Goal: Task Accomplishment & Management: Use online tool/utility

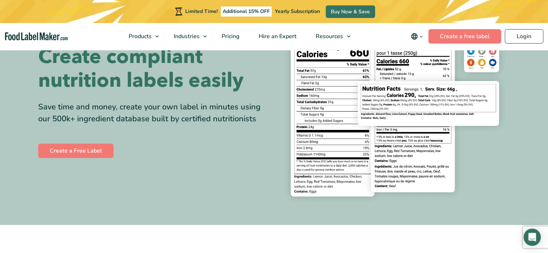
scroll to position [72, 0]
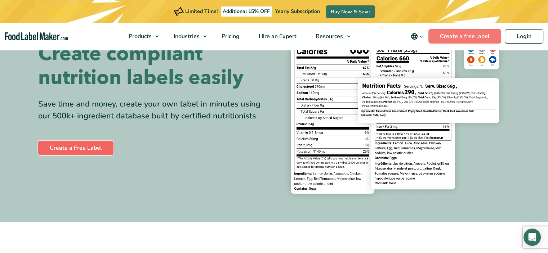
click at [94, 148] on link "Create a Free Label" at bounding box center [75, 148] width 75 height 14
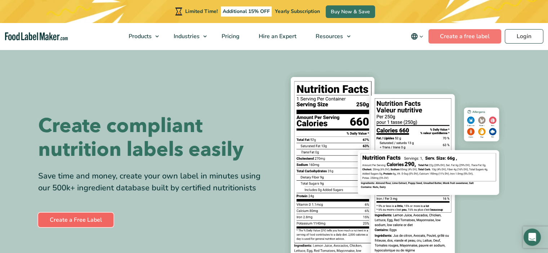
click at [105, 222] on link "Create a Free Label" at bounding box center [75, 220] width 75 height 14
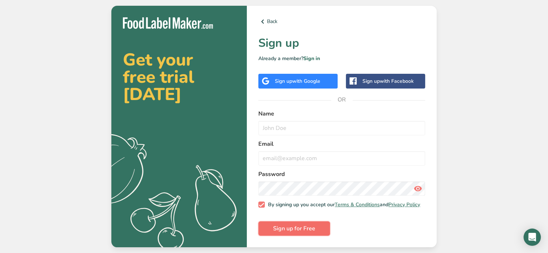
click at [302, 232] on span "Sign up for Free" at bounding box center [294, 228] width 42 height 9
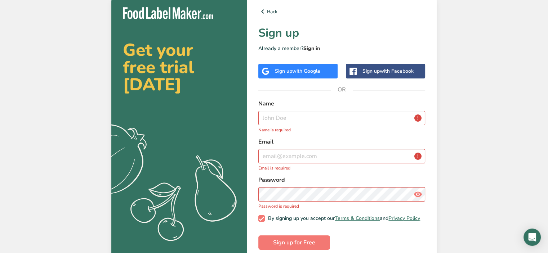
click at [312, 50] on link "Sign in" at bounding box center [311, 48] width 17 height 7
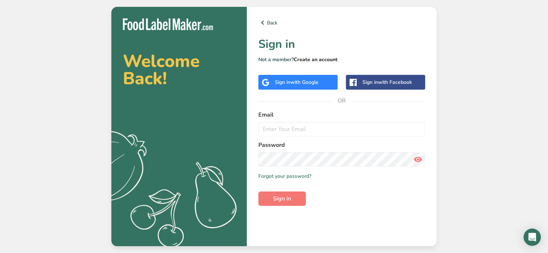
click at [314, 59] on link "Create an account" at bounding box center [315, 59] width 44 height 7
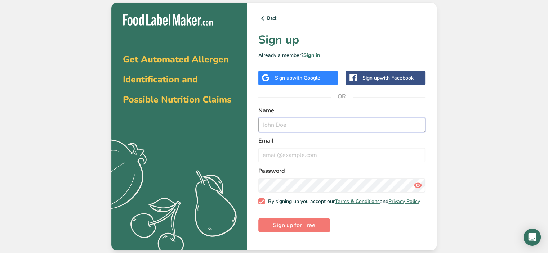
click at [306, 129] on input "text" at bounding box center [341, 125] width 167 height 14
type input "Elisa"
click at [302, 145] on div "Email" at bounding box center [341, 149] width 167 height 26
click at [302, 152] on input "email" at bounding box center [341, 155] width 167 height 14
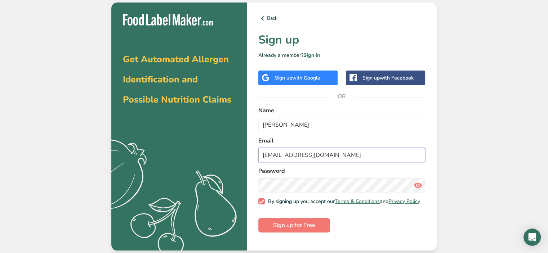
type input "contato20@grupoupper.com.br"
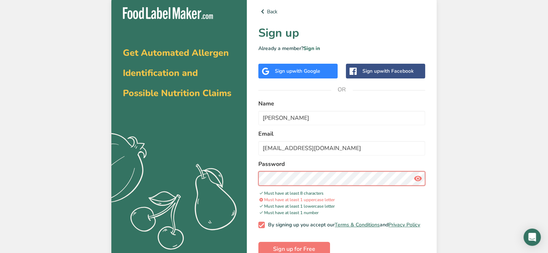
click at [230, 172] on section "Get Automated Allergen Identification and Possible Nutrition Claims .a{fill:#f5…" at bounding box center [273, 132] width 325 height 272
click at [248, 178] on div "Back Sign up Already a member? Sign in Sign up with Google Sign up with Faceboo…" at bounding box center [342, 132] width 190 height 272
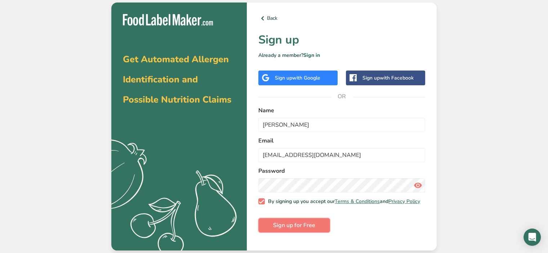
drag, startPoint x: 288, startPoint y: 227, endPoint x: 321, endPoint y: 214, distance: 35.4
click at [288, 227] on span "Sign up for Free" at bounding box center [294, 225] width 42 height 9
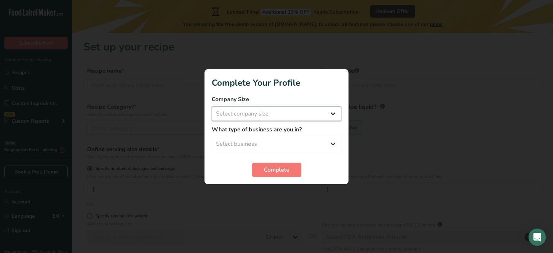
click at [296, 117] on select "Select company size Fewer than 10 Employees 10 to 50 Employees 51 to 500 Employ…" at bounding box center [277, 114] width 130 height 14
select select "3"
click at [212, 107] on select "Select company size Fewer than 10 Employees 10 to 50 Employees 51 to 500 Employ…" at bounding box center [277, 114] width 130 height 14
click at [288, 144] on select "Select business Packaged Food Manufacturer Restaurant & Cafe Bakery Meal Plans …" at bounding box center [277, 144] width 130 height 14
select select "1"
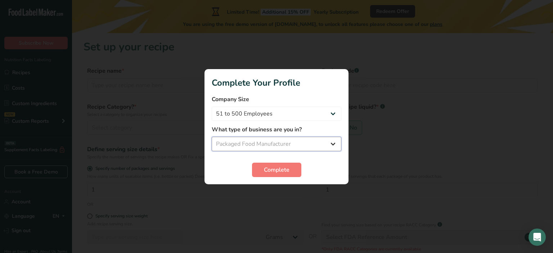
click at [212, 137] on select "Select business Packaged Food Manufacturer Restaurant & Cafe Bakery Meal Plans …" at bounding box center [277, 144] width 130 height 14
click at [284, 172] on span "Complete" at bounding box center [277, 170] width 26 height 9
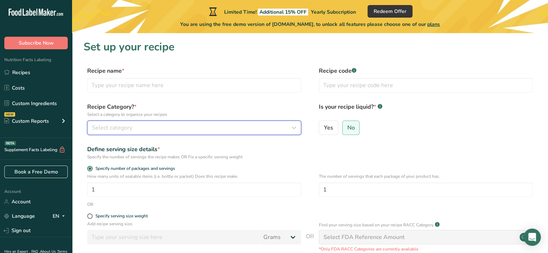
click at [173, 128] on div "Select category" at bounding box center [192, 127] width 200 height 9
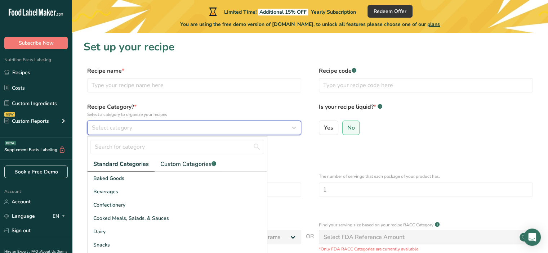
click at [173, 128] on div "Select category" at bounding box center [192, 127] width 200 height 9
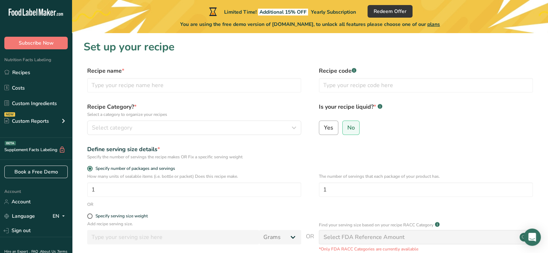
click at [330, 131] on span "Yes" at bounding box center [328, 127] width 9 height 7
click at [324, 130] on input "Yes" at bounding box center [321, 127] width 5 height 5
radio input "true"
radio input "false"
select select "22"
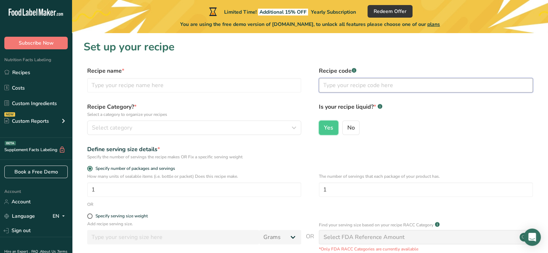
click at [376, 90] on input "text" at bounding box center [426, 85] width 214 height 14
click at [392, 92] on input "text" at bounding box center [426, 85] width 214 height 14
click at [211, 83] on input "text" at bounding box center [194, 85] width 214 height 14
click at [158, 189] on input "1" at bounding box center [194, 190] width 214 height 14
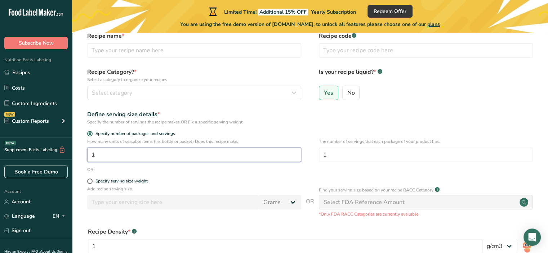
scroll to position [36, 0]
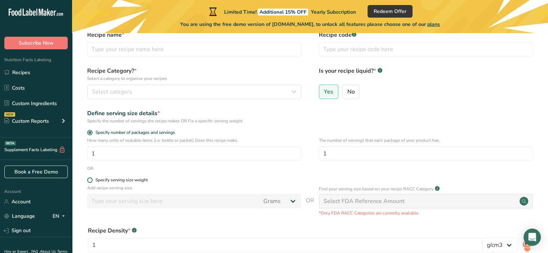
click at [122, 179] on div "Specify serving size weight" at bounding box center [121, 180] width 52 height 5
click at [92, 179] on input "Specify serving size weight" at bounding box center [89, 180] width 5 height 5
radio input "true"
radio input "false"
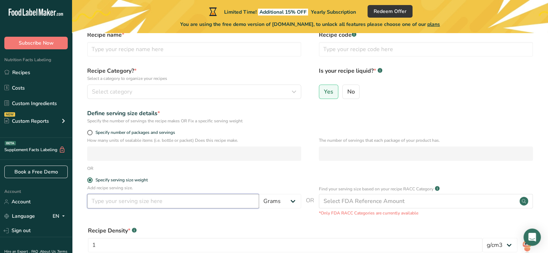
click at [152, 207] on input "number" at bounding box center [173, 201] width 172 height 14
click at [292, 199] on select "Grams kg mg mcg lb oz l mL fl oz tbsp tsp cup qt gallon" at bounding box center [280, 201] width 42 height 14
select select "17"
click at [259, 194] on select "Grams kg mg mcg lb oz l mL fl oz tbsp tsp cup qt gallon" at bounding box center [280, 201] width 42 height 14
click at [182, 199] on input "number" at bounding box center [173, 201] width 172 height 14
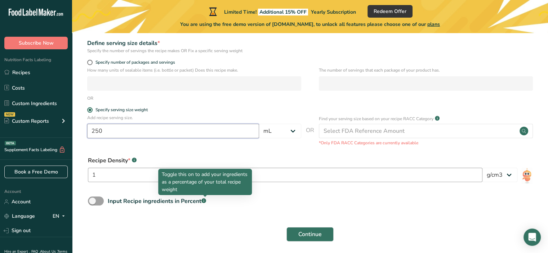
scroll to position [108, 0]
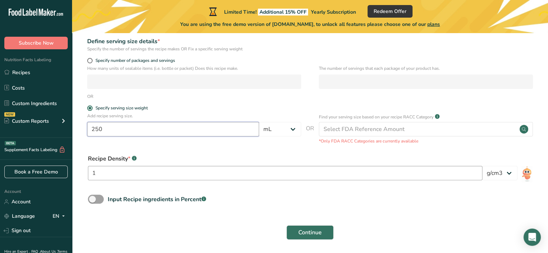
type input "250"
click at [147, 173] on input "1" at bounding box center [285, 173] width 394 height 14
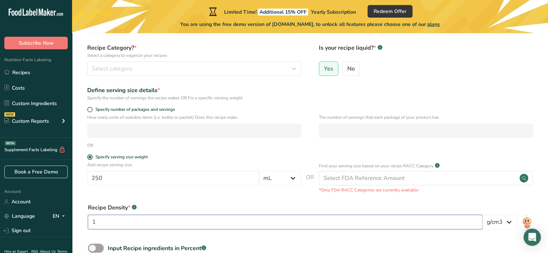
scroll to position [36, 0]
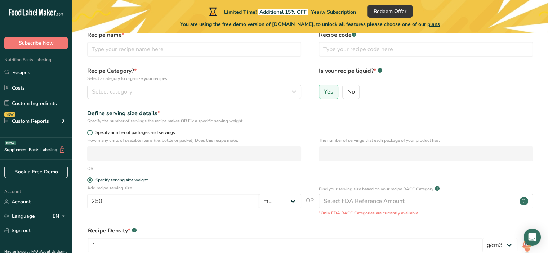
click at [91, 132] on span at bounding box center [89, 132] width 5 height 5
click at [91, 132] on input "Specify number of packages and servings" at bounding box center [89, 132] width 5 height 5
radio input "true"
radio input "false"
select select "0"
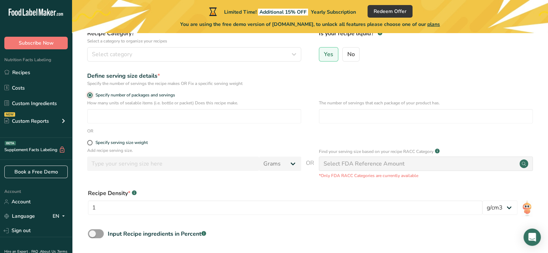
scroll to position [72, 0]
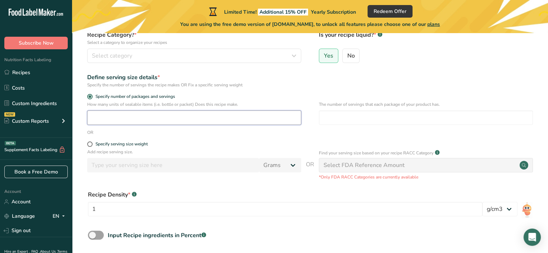
click at [152, 118] on input "number" at bounding box center [194, 118] width 214 height 14
type input "1"
click at [386, 119] on input "number" at bounding box center [426, 118] width 214 height 14
type input "1"
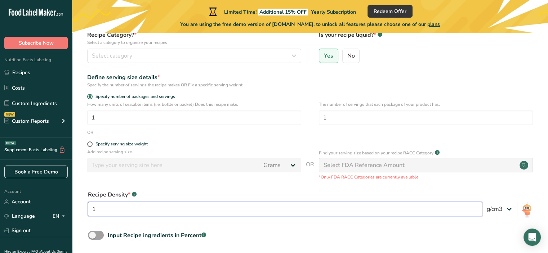
click at [190, 206] on input "1" at bounding box center [285, 209] width 394 height 14
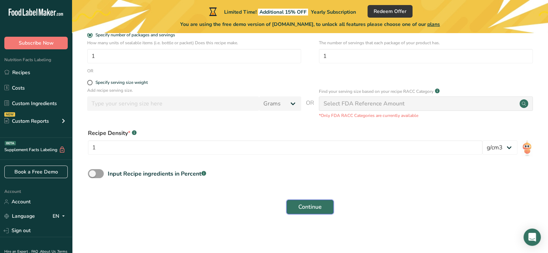
click at [320, 207] on span "Continue" at bounding box center [309, 207] width 23 height 9
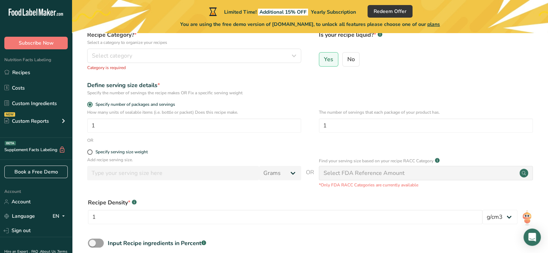
scroll to position [70, 0]
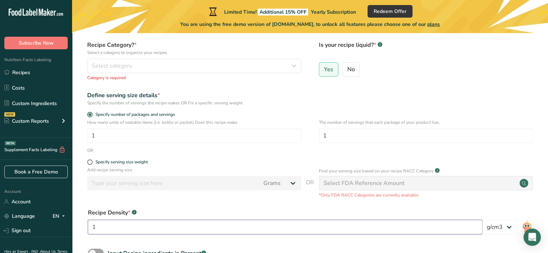
click at [165, 229] on input "1" at bounding box center [285, 227] width 394 height 14
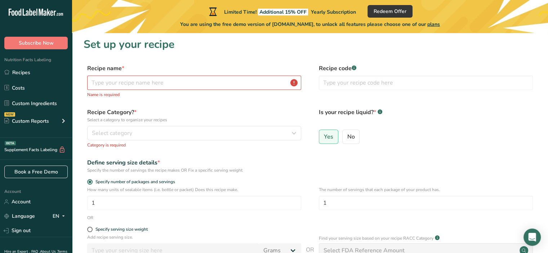
scroll to position [0, 0]
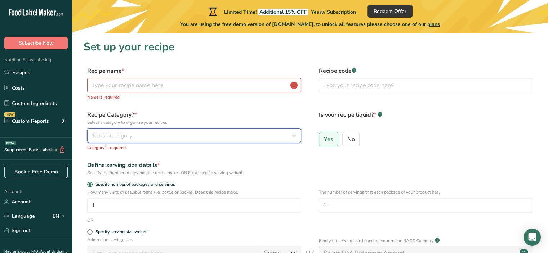
click at [157, 137] on div "Select category" at bounding box center [192, 135] width 200 height 9
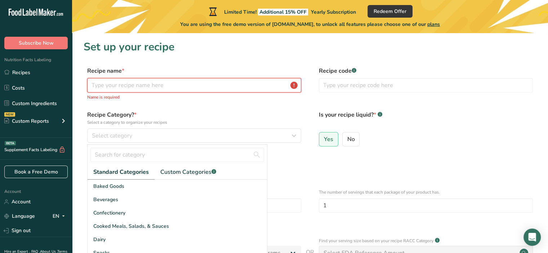
click at [135, 86] on input "text" at bounding box center [194, 85] width 214 height 14
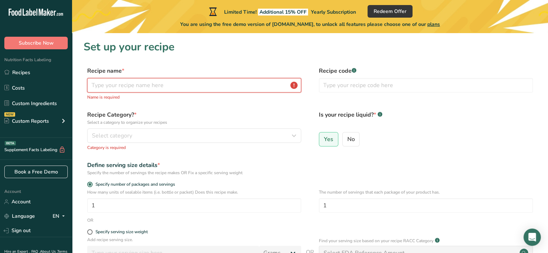
type input "A"
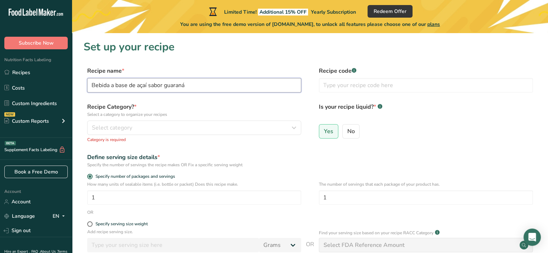
type input "Bebida a base de açaí sabor guaraná"
drag, startPoint x: 199, startPoint y: 86, endPoint x: 152, endPoint y: 88, distance: 47.9
click at [151, 87] on input "Bebida a base de açaí sabor guaraná" at bounding box center [194, 85] width 214 height 14
click at [359, 84] on input "text" at bounding box center [426, 85] width 214 height 14
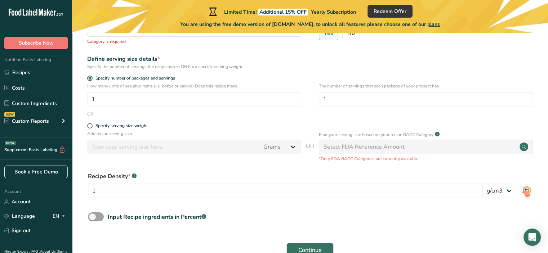
scroll to position [108, 0]
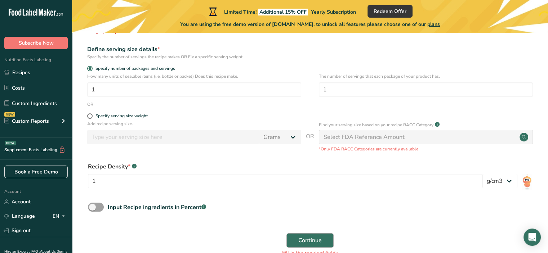
type input "1"
click at [316, 239] on span "Continue" at bounding box center [309, 240] width 23 height 9
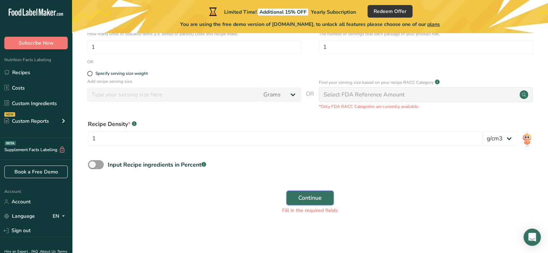
click at [315, 201] on span "Continue" at bounding box center [309, 198] width 23 height 9
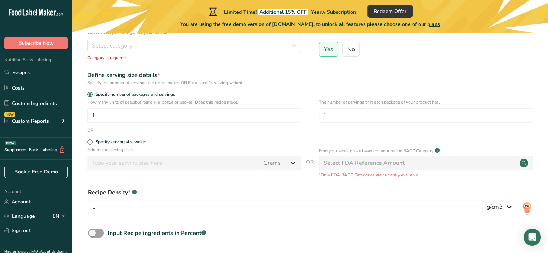
scroll to position [78, 0]
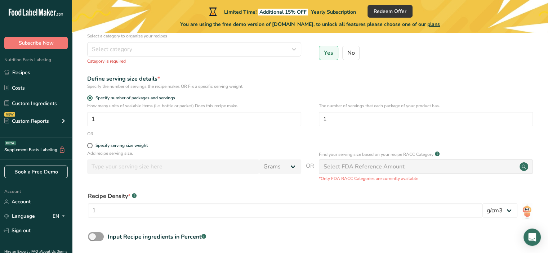
click at [423, 168] on div "Select FDA Reference Amount" at bounding box center [426, 167] width 214 height 14
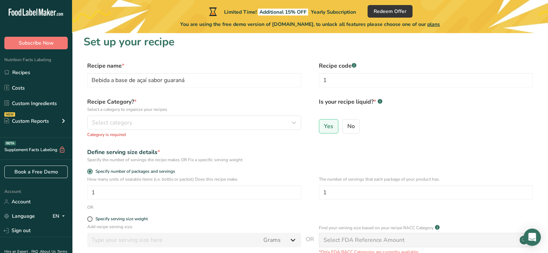
scroll to position [0, 0]
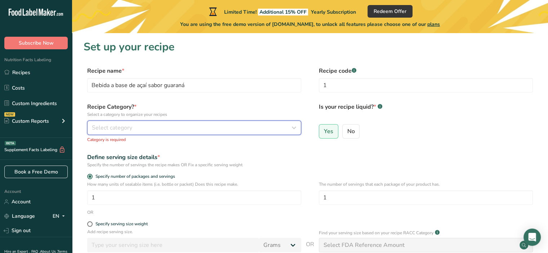
click at [210, 122] on button "Select category" at bounding box center [194, 128] width 214 height 14
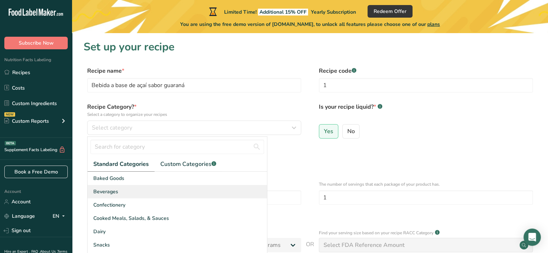
click at [121, 193] on div "Beverages" at bounding box center [176, 191] width 179 height 13
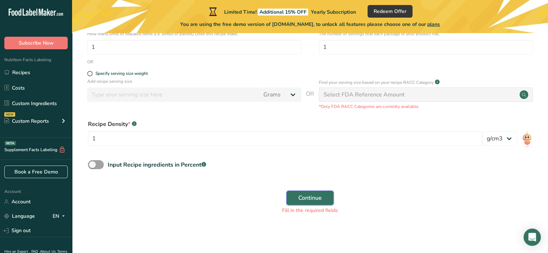
click at [308, 194] on span "Continue" at bounding box center [309, 198] width 23 height 9
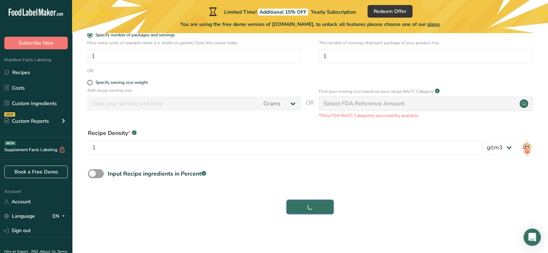
scroll to position [134, 0]
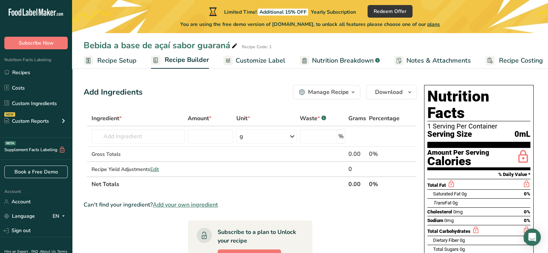
click at [280, 58] on span "Customize Label" at bounding box center [260, 61] width 50 height 10
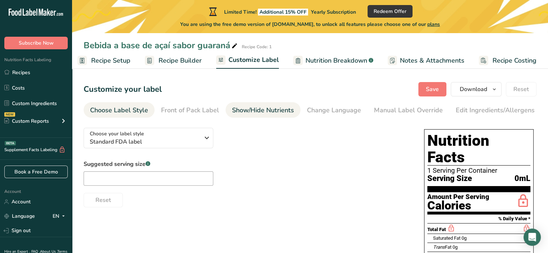
click at [273, 112] on div "Show/Hide Nutrients" at bounding box center [263, 110] width 62 height 10
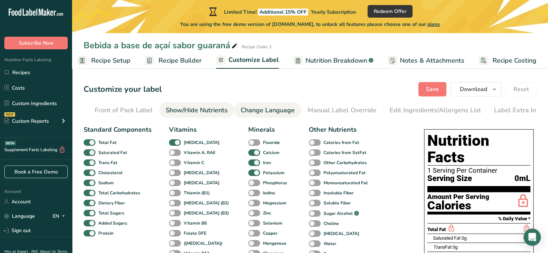
scroll to position [0, 71]
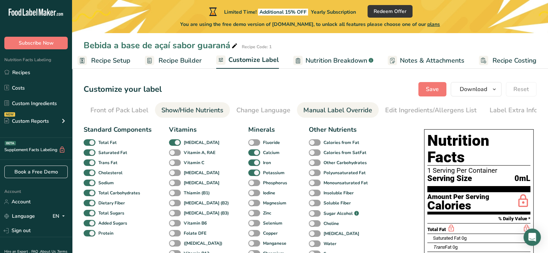
click at [338, 109] on div "Manual Label Override" at bounding box center [337, 110] width 69 height 10
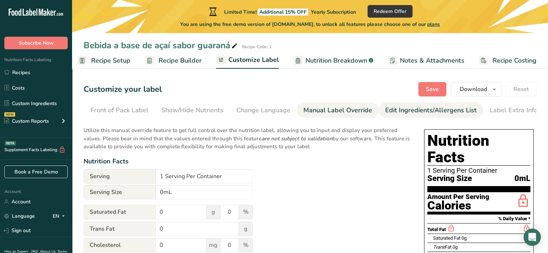
click at [401, 111] on div "Edit Ingredients/Allergens List" at bounding box center [430, 110] width 91 height 10
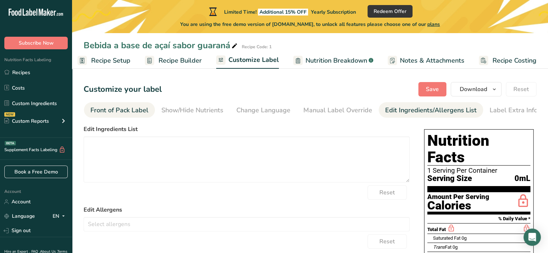
click at [116, 109] on div "Front of Pack Label" at bounding box center [119, 110] width 58 height 10
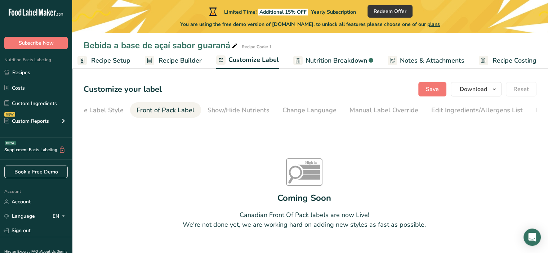
scroll to position [0, 0]
click at [115, 108] on div "Choose Label Style" at bounding box center [119, 110] width 58 height 10
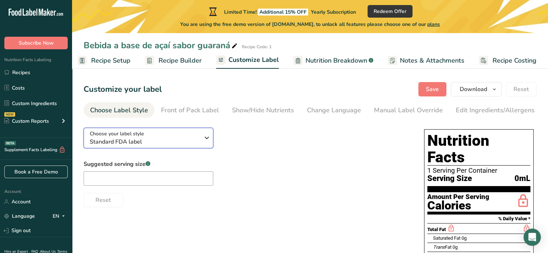
click at [154, 142] on span "Standard FDA label" at bounding box center [145, 142] width 110 height 9
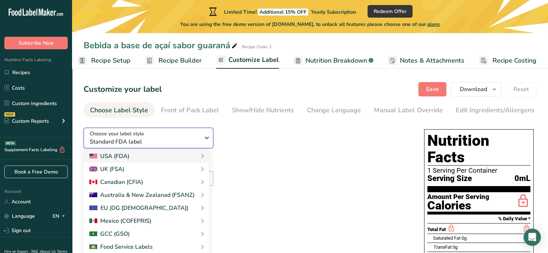
click at [154, 141] on span "Standard FDA label" at bounding box center [145, 142] width 110 height 9
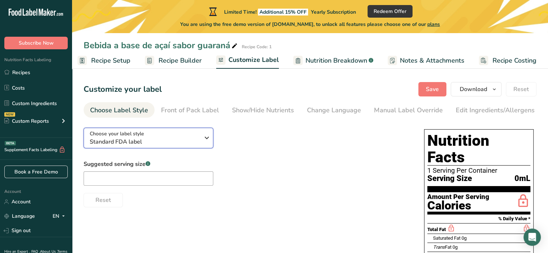
click at [154, 141] on span "Standard FDA label" at bounding box center [145, 142] width 110 height 9
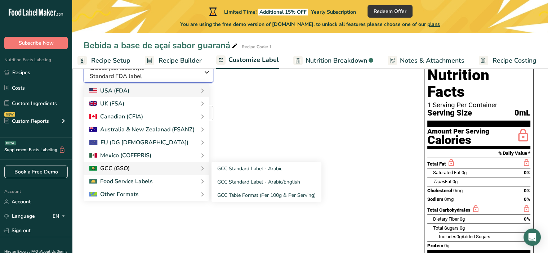
scroll to position [55, 0]
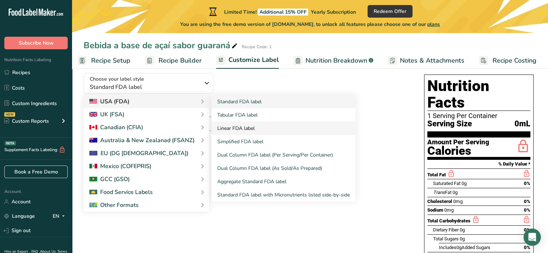
click at [243, 143] on link "Simplified FDA label" at bounding box center [283, 141] width 144 height 13
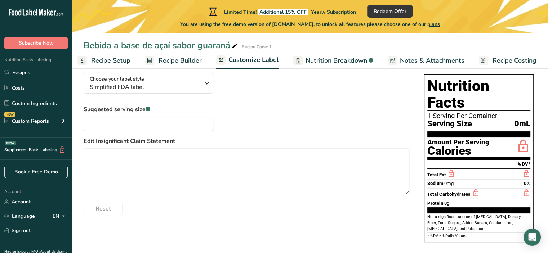
scroll to position [46, 0]
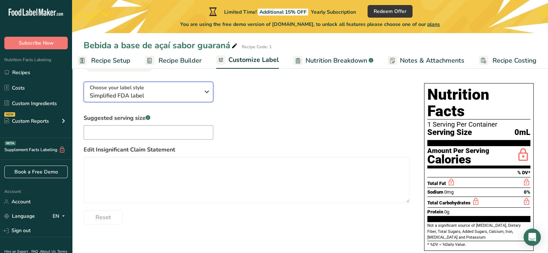
click at [179, 92] on div "Choose your label style Simplified FDA label" at bounding box center [145, 92] width 110 height 16
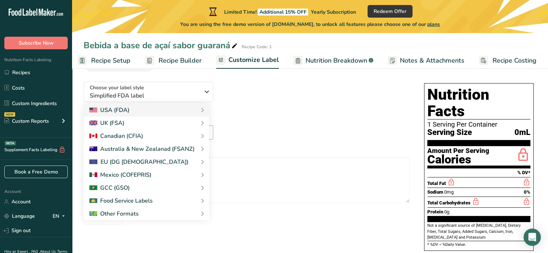
click at [265, 123] on div "Suggested serving size .a-a{fill:#347362;}.b-a{fill:#fff;} Edit Insignificant C…" at bounding box center [247, 169] width 326 height 111
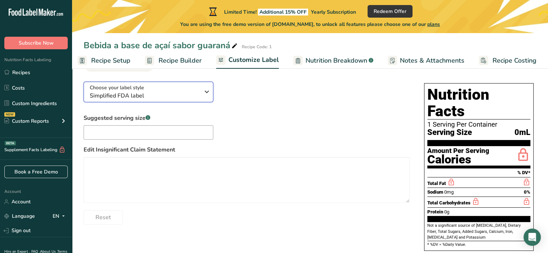
click at [191, 95] on span "Simplified FDA label" at bounding box center [145, 95] width 110 height 9
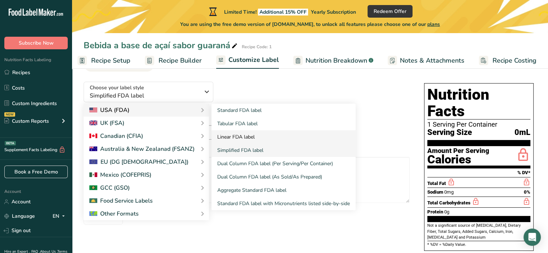
click at [265, 135] on link "Linear FDA label" at bounding box center [283, 136] width 144 height 13
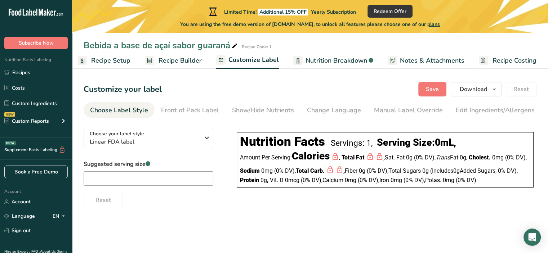
click at [193, 56] on span "Recipe Builder" at bounding box center [179, 61] width 43 height 10
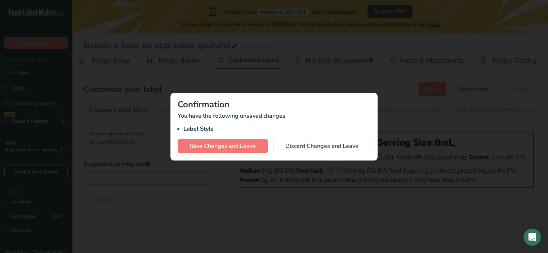
scroll to position [0, 1]
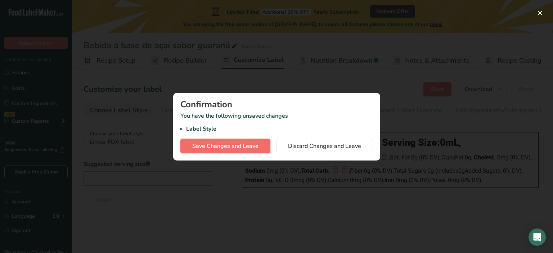
click at [235, 145] on span "Save Changes and Leave" at bounding box center [225, 146] width 66 height 9
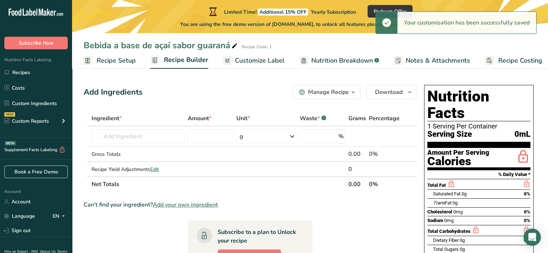
click at [239, 59] on span "Customize Label" at bounding box center [260, 61] width 50 height 10
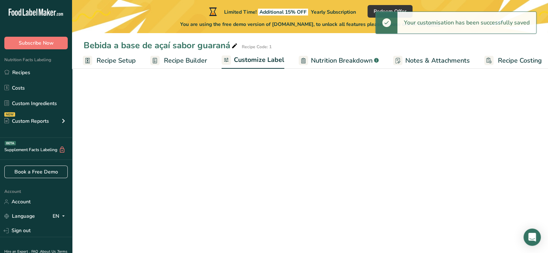
scroll to position [0, 6]
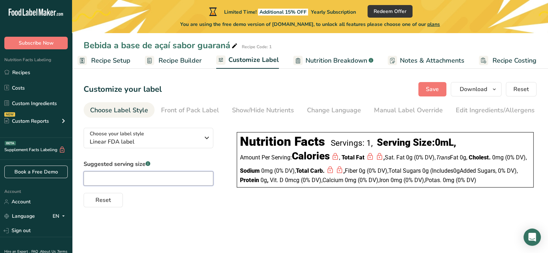
click at [148, 182] on input "text" at bounding box center [149, 178] width 130 height 14
click at [194, 60] on span "Recipe Builder" at bounding box center [179, 61] width 43 height 10
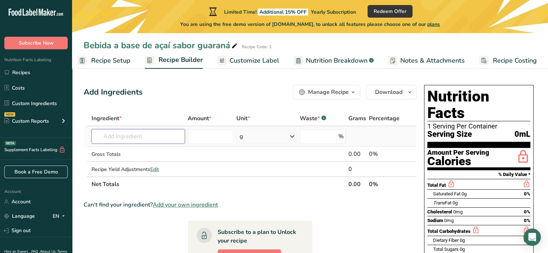
click at [140, 132] on input "text" at bounding box center [137, 136] width 93 height 14
click at [286, 138] on div "g" at bounding box center [266, 136] width 60 height 14
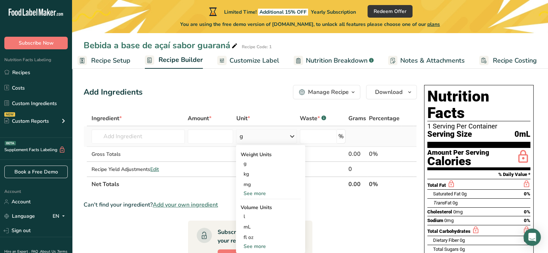
click at [284, 136] on div "g" at bounding box center [266, 136] width 60 height 14
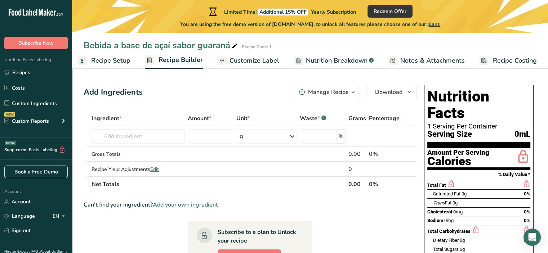
click at [343, 94] on div "Manage Recipe" at bounding box center [328, 92] width 41 height 9
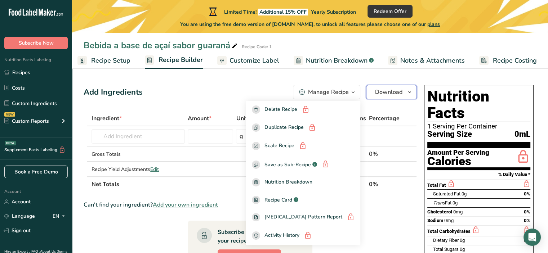
click at [391, 95] on span "Download" at bounding box center [388, 92] width 27 height 9
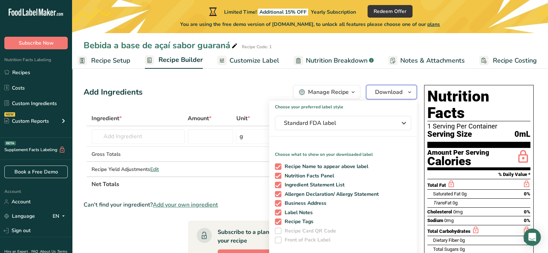
click at [391, 95] on span "Download" at bounding box center [388, 92] width 27 height 9
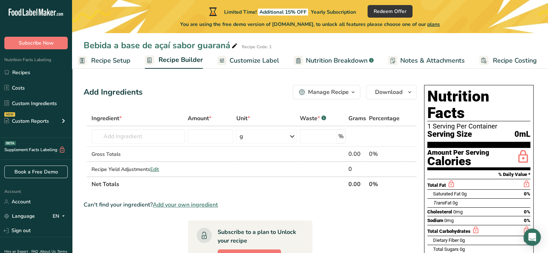
click at [263, 59] on span "Customize Label" at bounding box center [254, 61] width 50 height 10
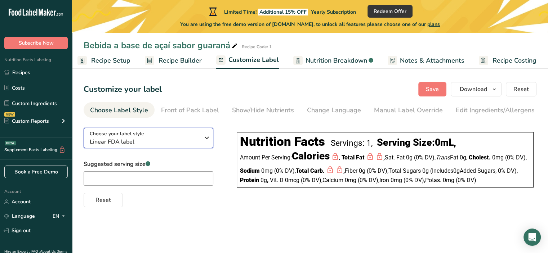
drag, startPoint x: 141, startPoint y: 143, endPoint x: 298, endPoint y: 152, distance: 157.3
click at [95, 144] on span "Linear FDA label" at bounding box center [145, 142] width 110 height 9
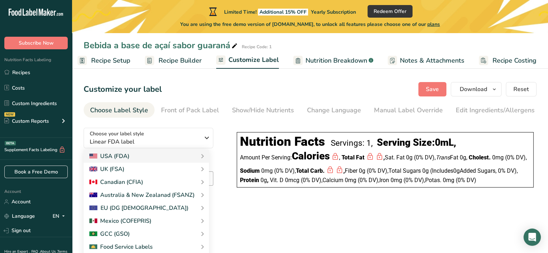
drag, startPoint x: 236, startPoint y: 144, endPoint x: 298, endPoint y: 190, distance: 77.9
click at [298, 188] on div "Nutrition Facts Servings: 1, Serving Size: 0mL , Amount Per Serving: Calories ,…" at bounding box center [385, 159] width 297 height 55
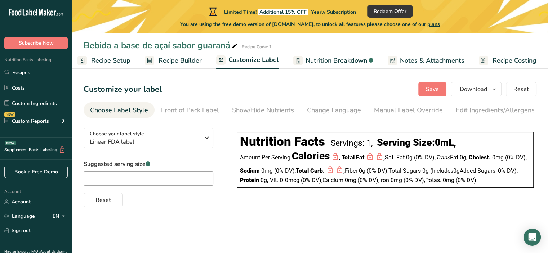
copy div "Nutrition Facts Servings: 1, Serving Size: 0mL , Amount Per Serving: Calories ,…"
click at [151, 131] on button "Choose your label style Linear FDA label" at bounding box center [149, 138] width 130 height 21
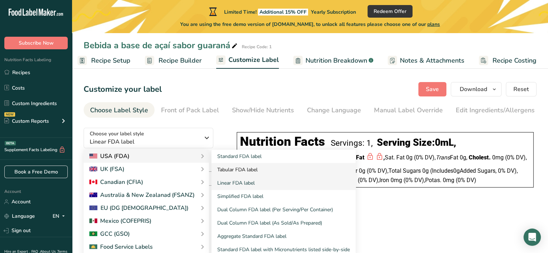
click at [235, 171] on link "Tabular FDA label" at bounding box center [283, 169] width 144 height 13
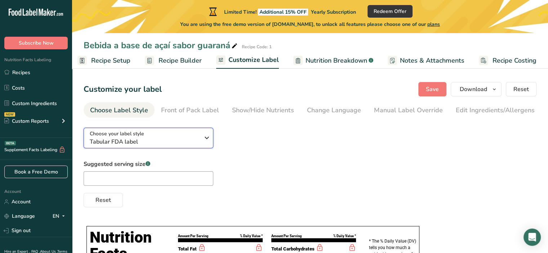
click at [192, 132] on div "Choose your label style Tabular FDA label" at bounding box center [145, 138] width 110 height 16
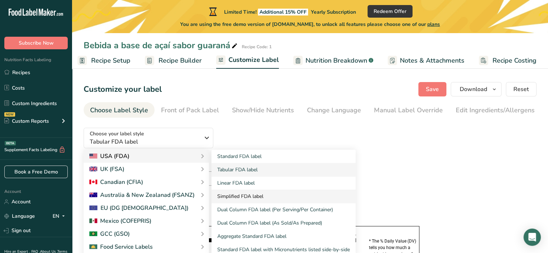
click at [255, 196] on link "Simplified FDA label" at bounding box center [283, 196] width 144 height 13
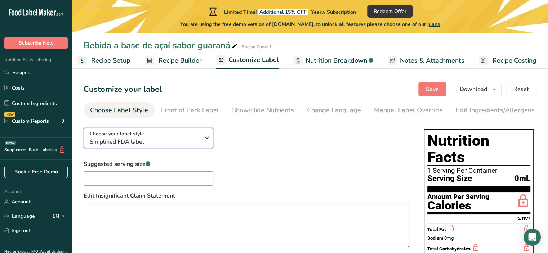
click at [158, 140] on span "Simplified FDA label" at bounding box center [145, 142] width 110 height 9
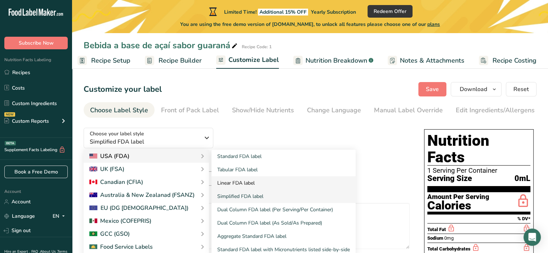
click at [259, 184] on link "Linear FDA label" at bounding box center [283, 182] width 144 height 13
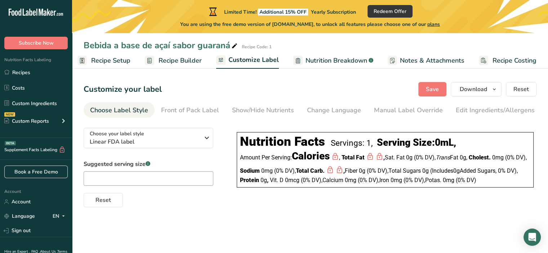
drag, startPoint x: 241, startPoint y: 142, endPoint x: 297, endPoint y: 190, distance: 74.1
click at [297, 188] on div "Nutrition Facts Servings: 1, Serving Size: 0mL , Amount Per Serving: Calories ,…" at bounding box center [385, 159] width 297 height 55
copy div "Nutrition Facts Servings: 1, Serving Size: 0mL , Amount Per Serving: Calories ,…"
click at [230, 241] on main "Limited Time! Additional 15% OFF Yearly Subscription Redeem Offer You are using…" at bounding box center [274, 126] width 548 height 253
drag, startPoint x: 240, startPoint y: 143, endPoint x: 306, endPoint y: 192, distance: 82.3
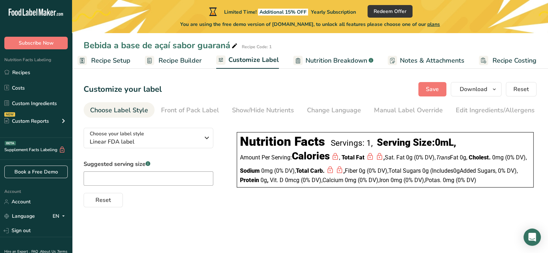
click at [306, 188] on div "Nutrition Facts Servings: 1, Serving Size: 0mL , Amount Per Serving: Calories ,…" at bounding box center [385, 159] width 297 height 55
click at [309, 207] on div "Choose your label style Linear FDA label USA (FDA) Standard FDA label Tabular F…" at bounding box center [310, 164] width 453 height 85
